Goal: Download file/media

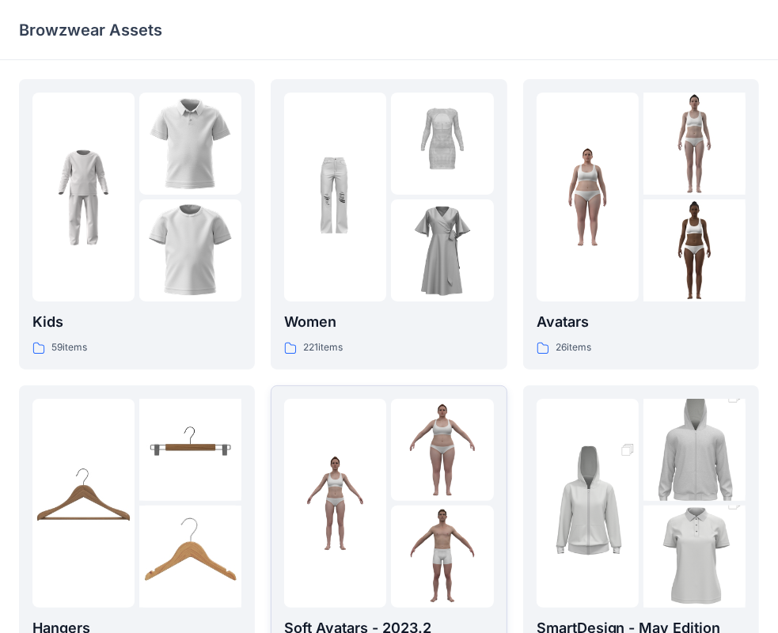
click at [361, 501] on img at bounding box center [335, 503] width 102 height 102
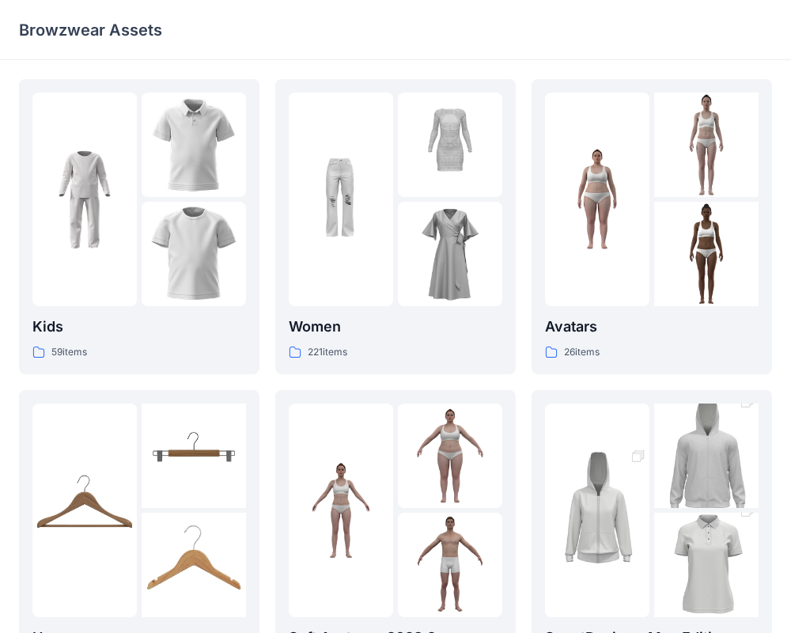
click at [361, 501] on div "Kids 59 items Hangers 6 items Meshcapade Animated Avatars 8 items Women 221 ite…" at bounding box center [395, 549] width 791 height 979
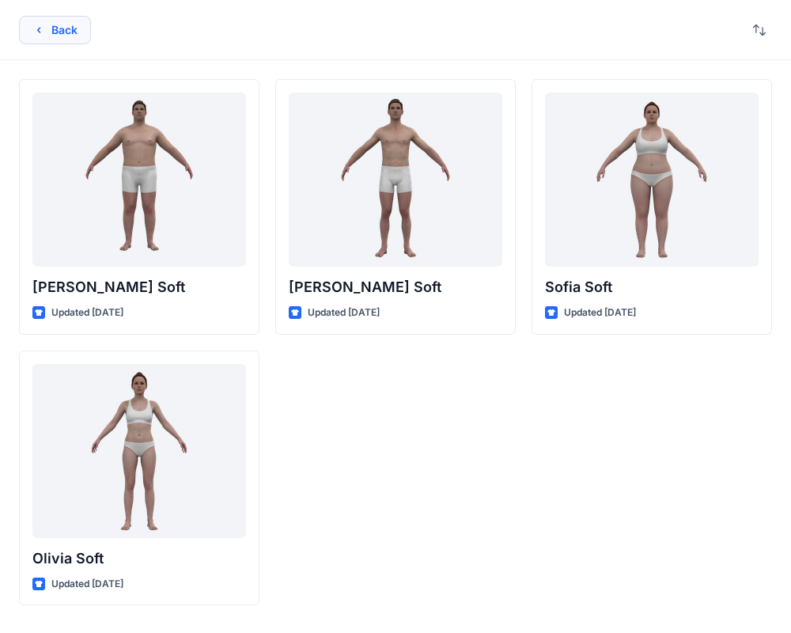
click at [57, 35] on button "Back" at bounding box center [55, 30] width 72 height 28
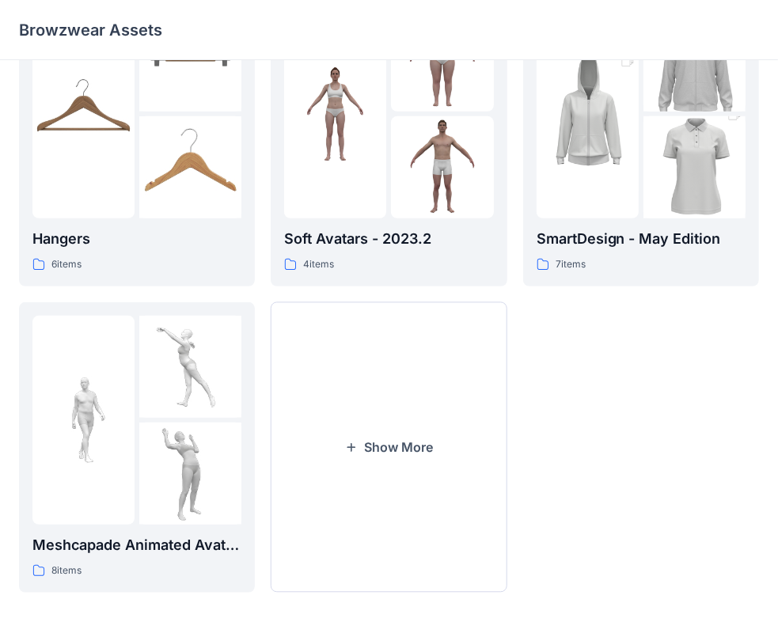
scroll to position [392, 0]
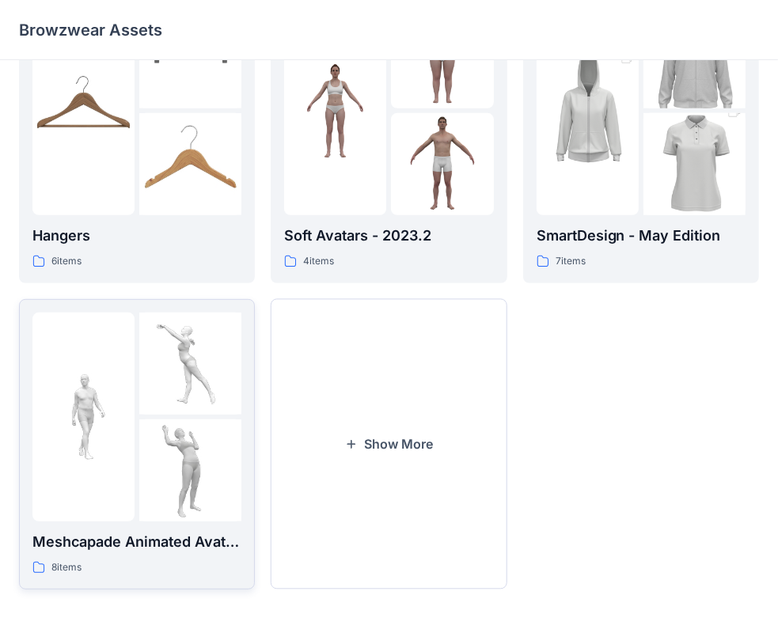
click at [190, 461] on img at bounding box center [190, 470] width 102 height 102
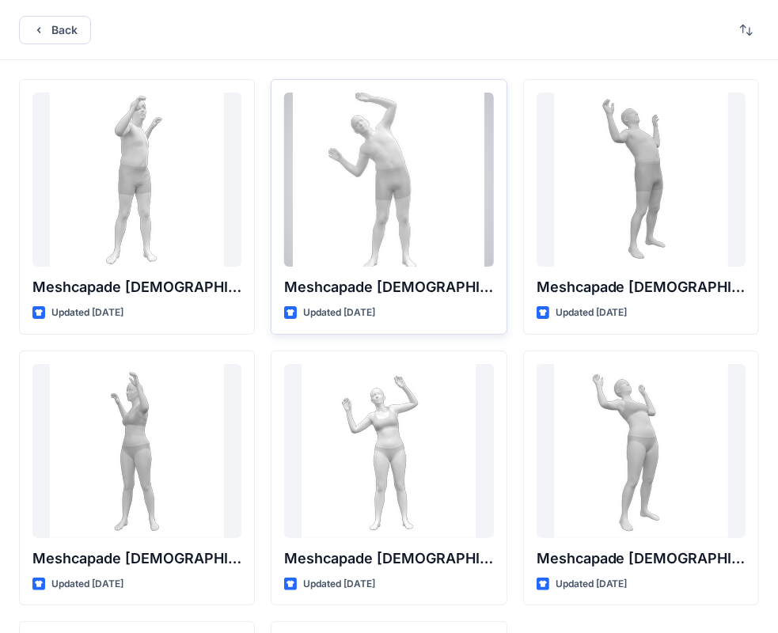
click at [405, 202] on div at bounding box center [388, 180] width 209 height 174
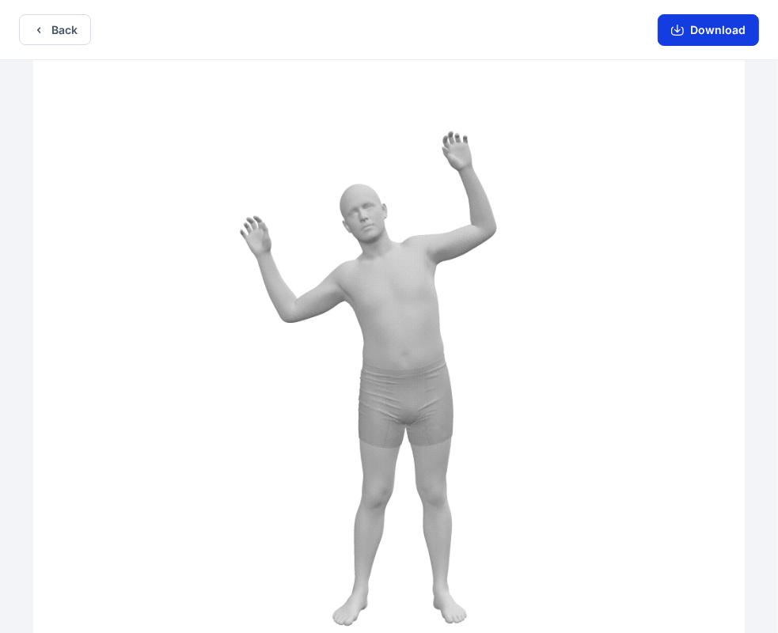
click at [706, 37] on button "Download" at bounding box center [707, 30] width 101 height 32
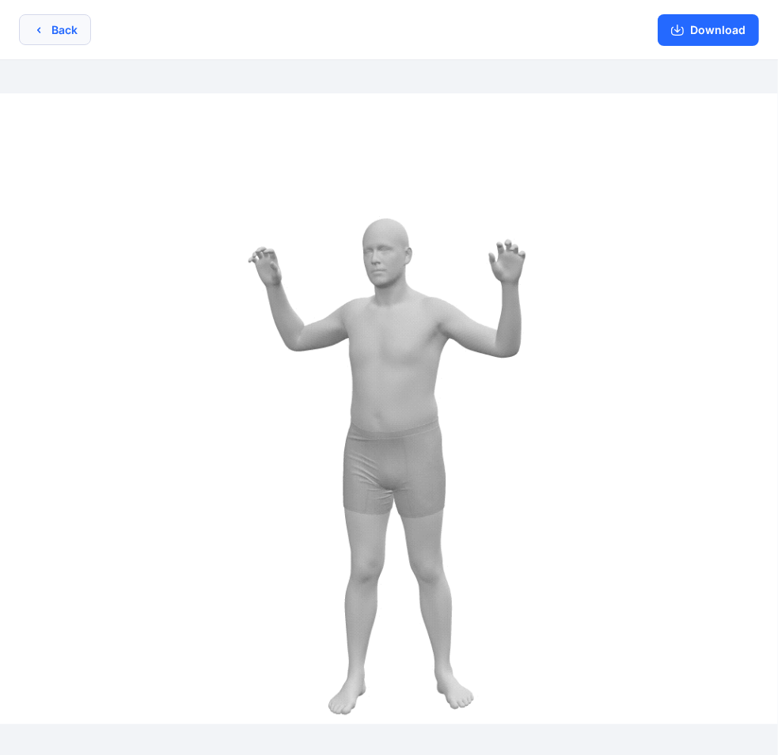
click at [76, 31] on button "Back" at bounding box center [55, 29] width 72 height 31
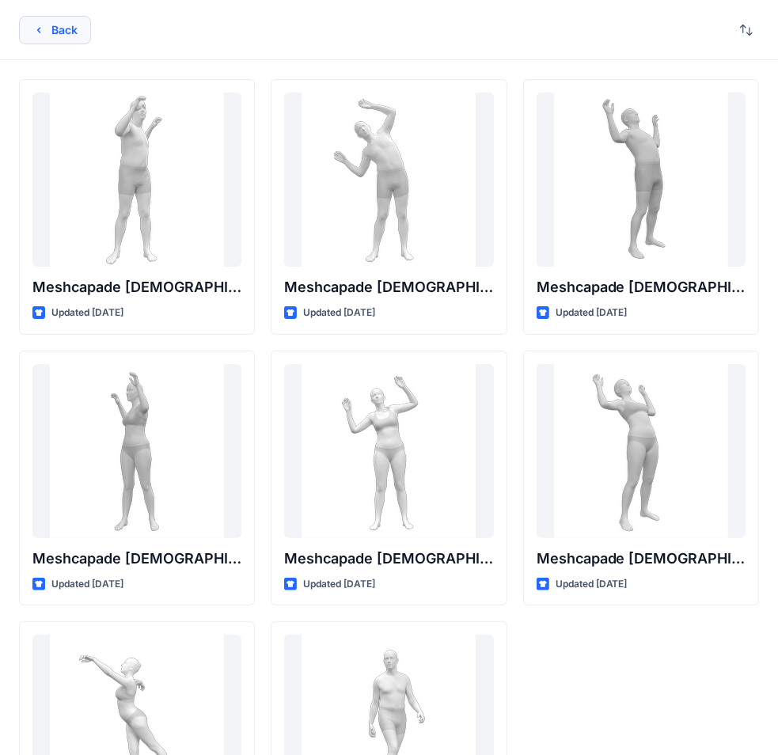
click at [59, 21] on button "Back" at bounding box center [55, 30] width 72 height 28
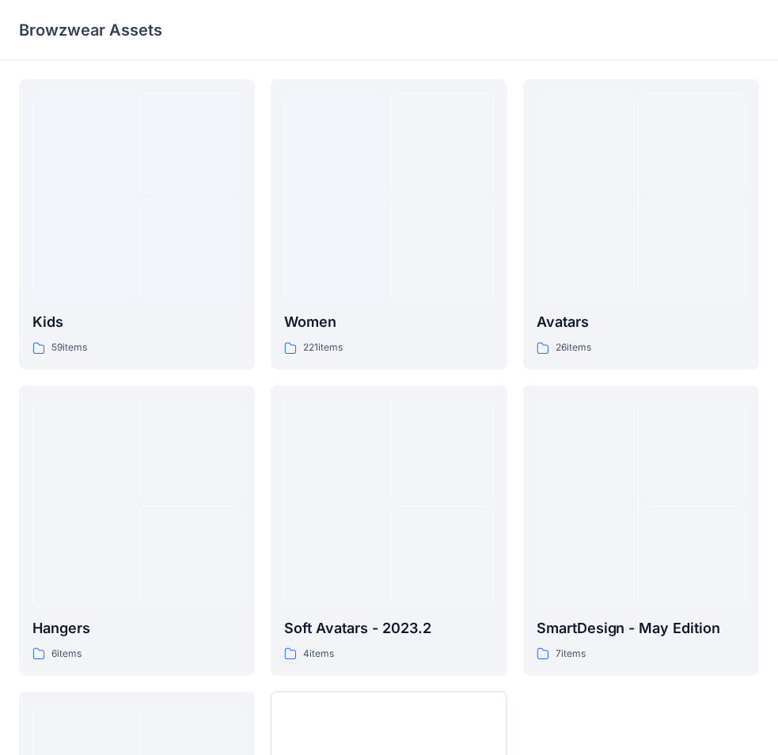
scroll to position [271, 0]
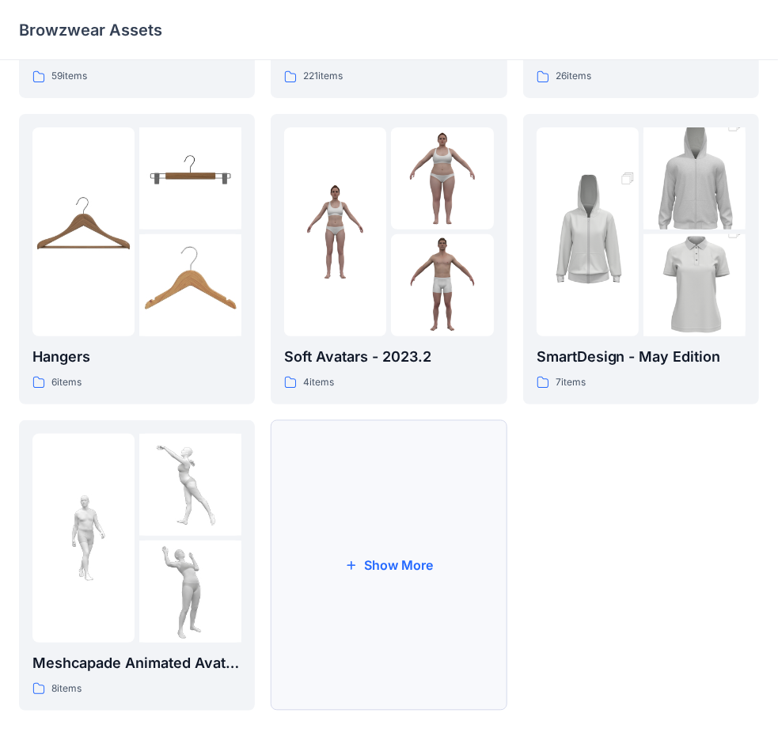
click at [405, 551] on button "Show More" at bounding box center [389, 565] width 236 height 290
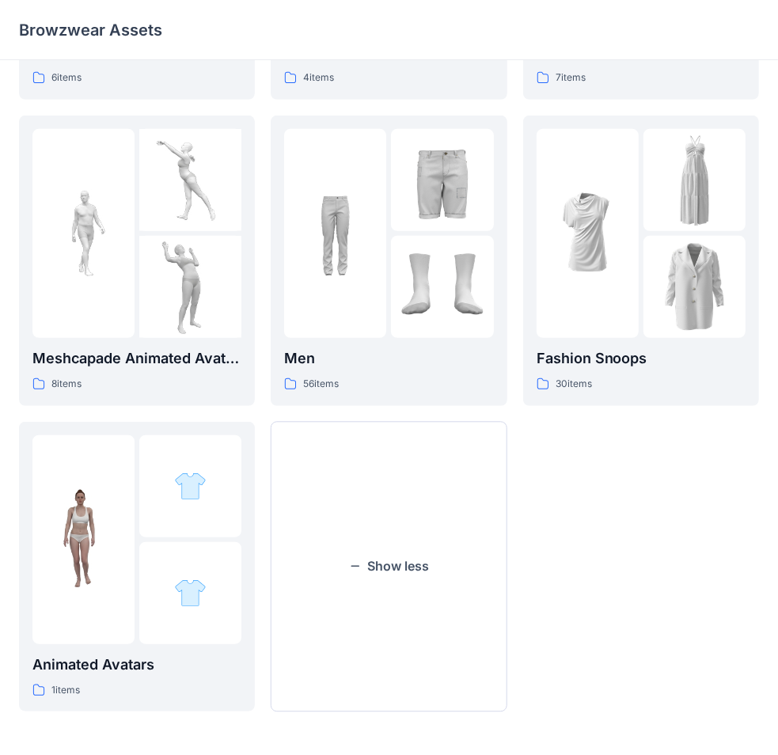
scroll to position [577, 0]
click at [444, 280] on img at bounding box center [442, 286] width 102 height 102
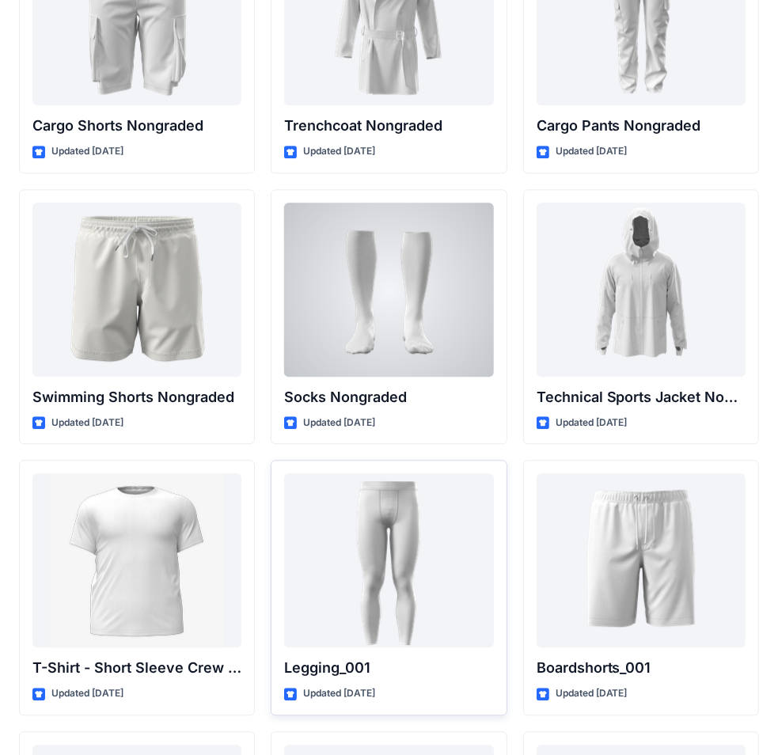
scroll to position [2316, 0]
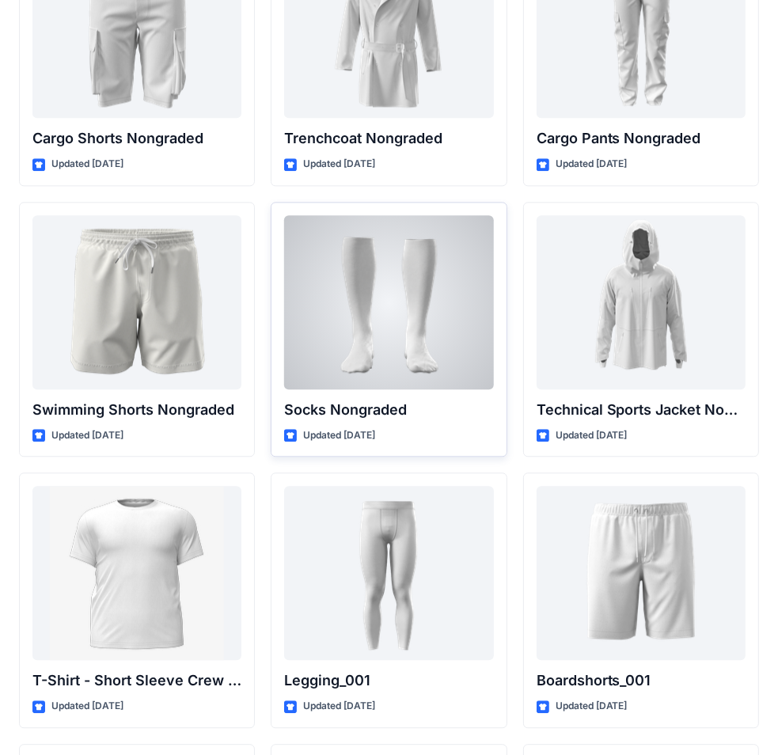
click at [420, 315] on div at bounding box center [388, 302] width 209 height 174
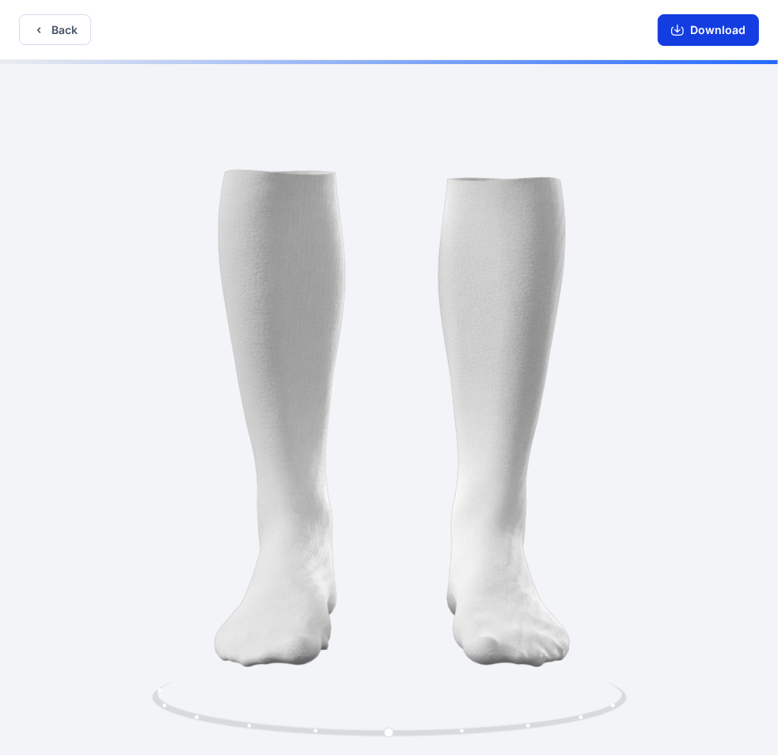
click at [715, 28] on button "Download" at bounding box center [707, 30] width 101 height 32
